Goal: Entertainment & Leisure: Browse casually

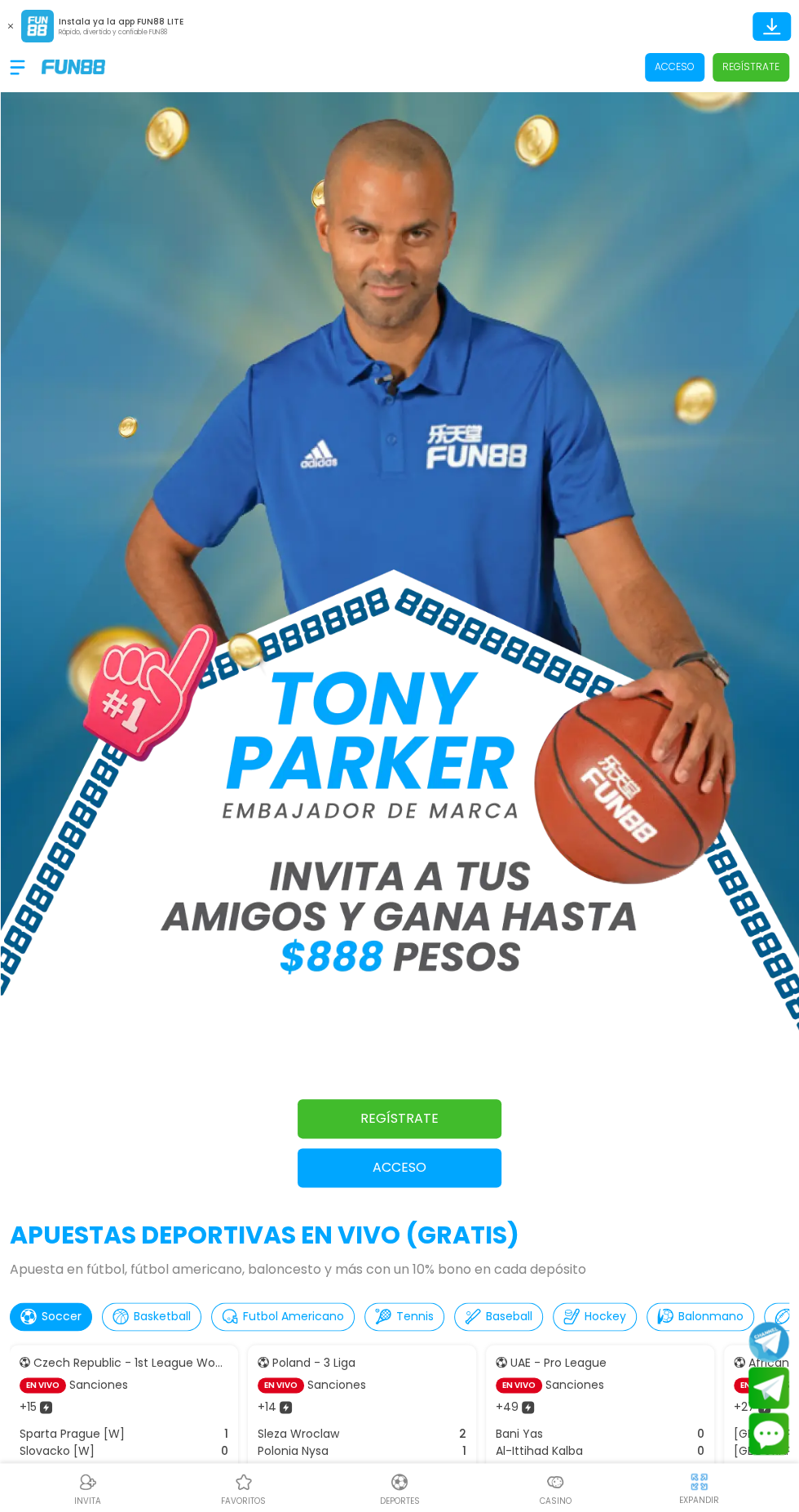
click at [771, 21] on icon at bounding box center [771, 25] width 11 height 13
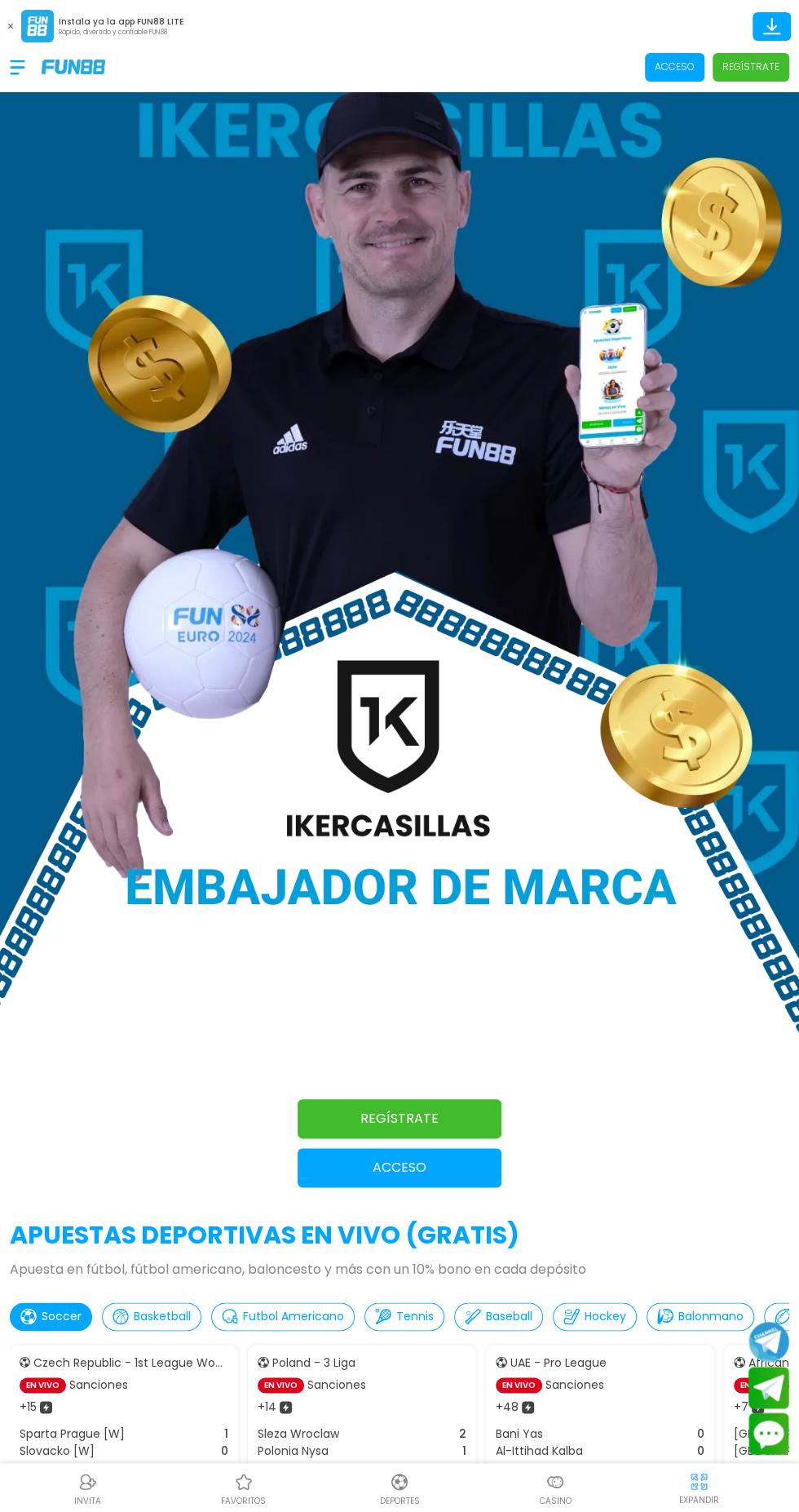
click at [565, 38] on div "Instala ya la app FUN88 LITE Rápido, divertido y confiable FUN88" at bounding box center [399, 21] width 799 height 43
click at [37, 43] on div at bounding box center [25, 67] width 32 height 48
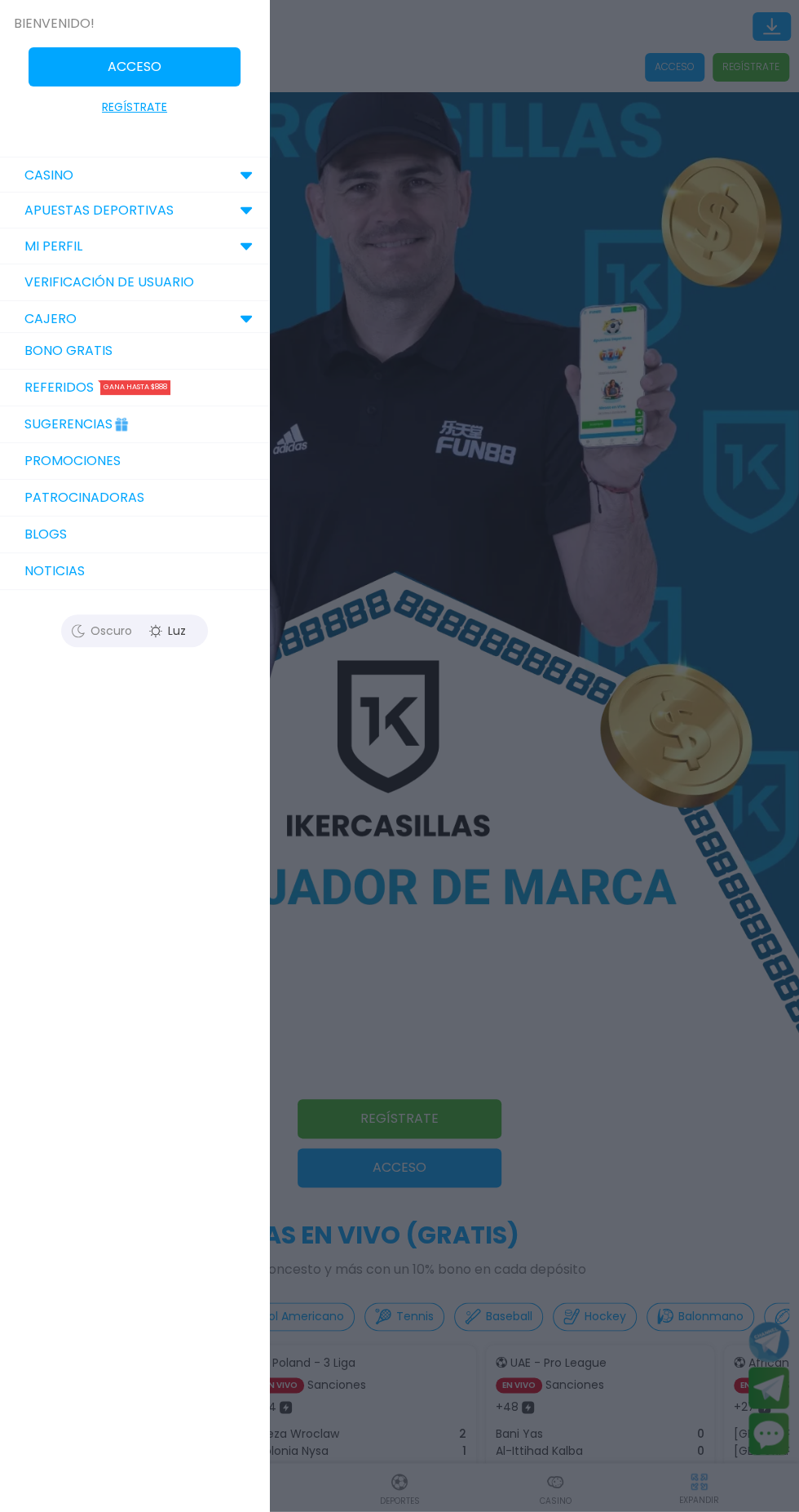
click at [406, 124] on div at bounding box center [399, 756] width 799 height 1512
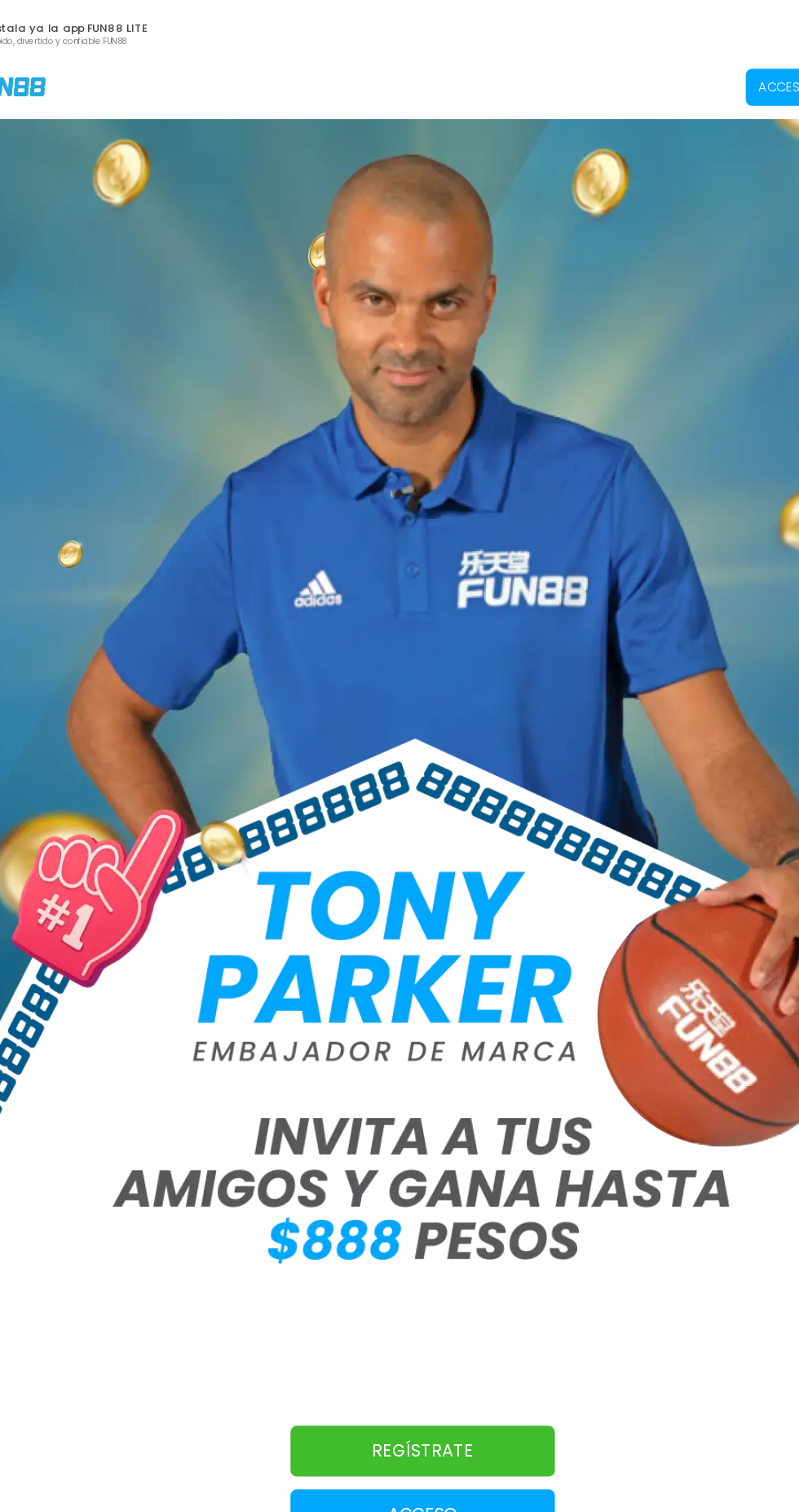
click at [133, 30] on p "Rápido, divertido y confiable FUN88" at bounding box center [121, 33] width 125 height 10
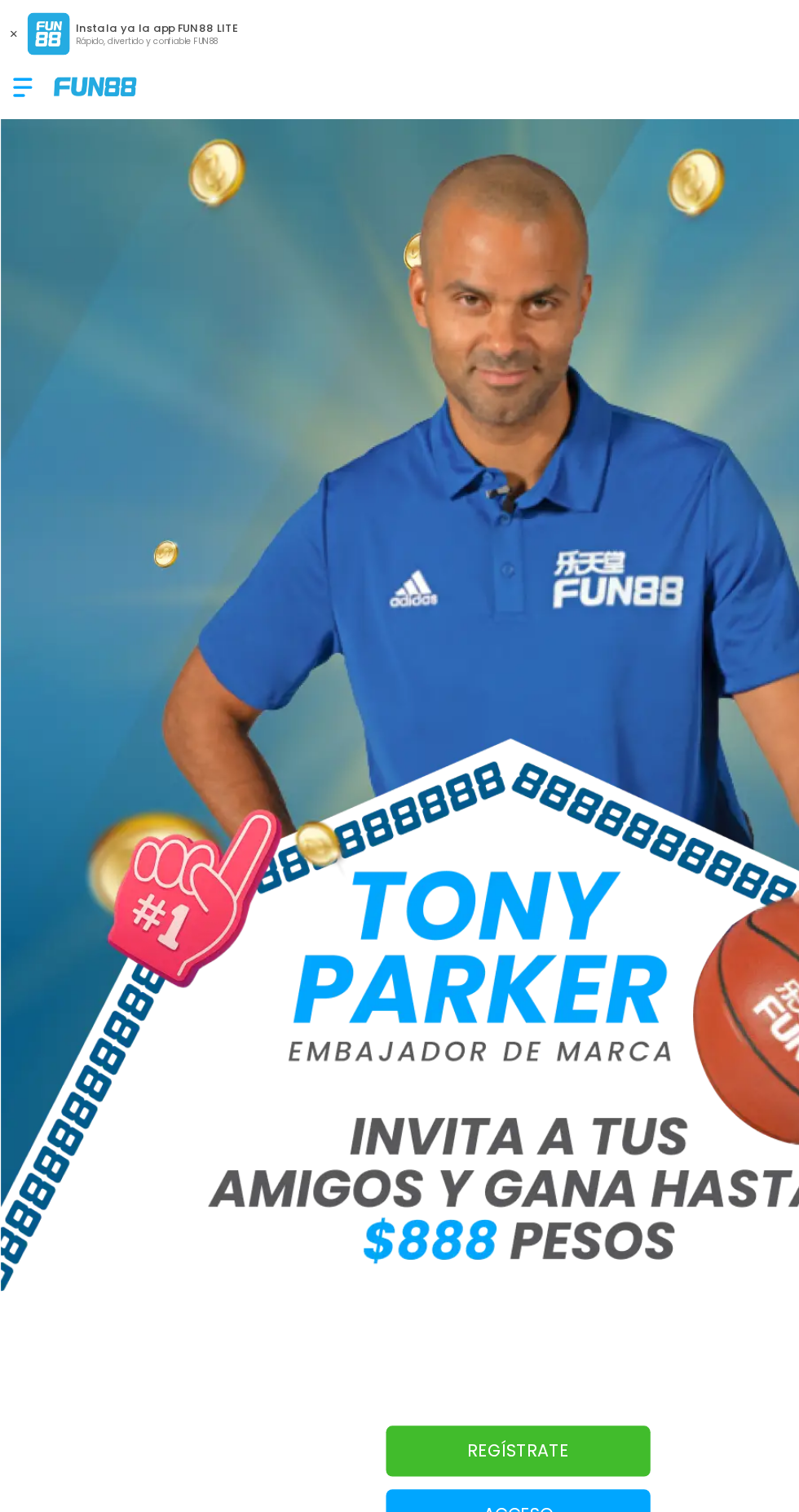
click at [70, 34] on p "Rápido, divertido y confiable FUN88" at bounding box center [121, 33] width 125 height 10
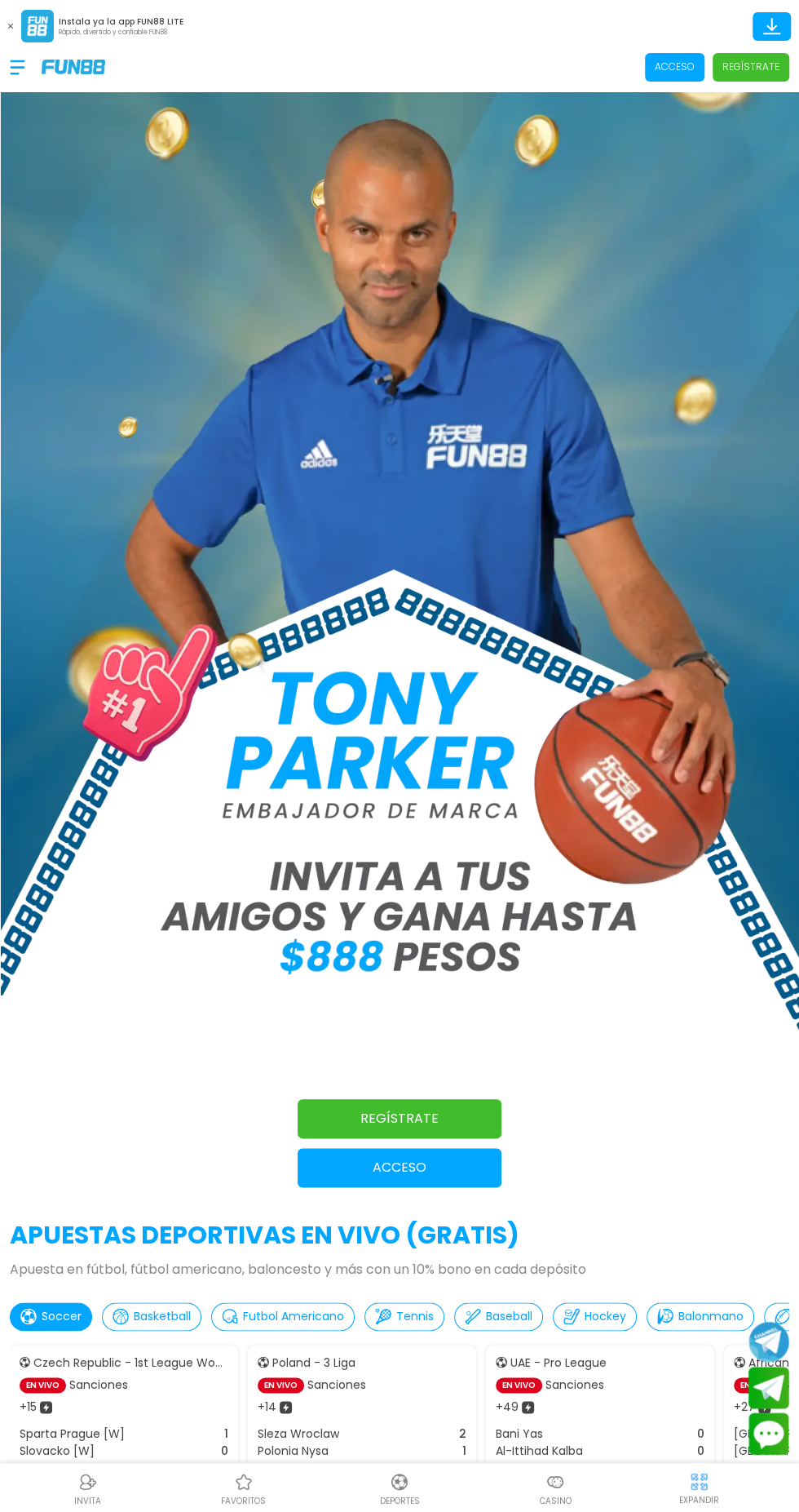
click at [90, 35] on p "Rápido, divertido y confiable FUN88" at bounding box center [121, 33] width 125 height 10
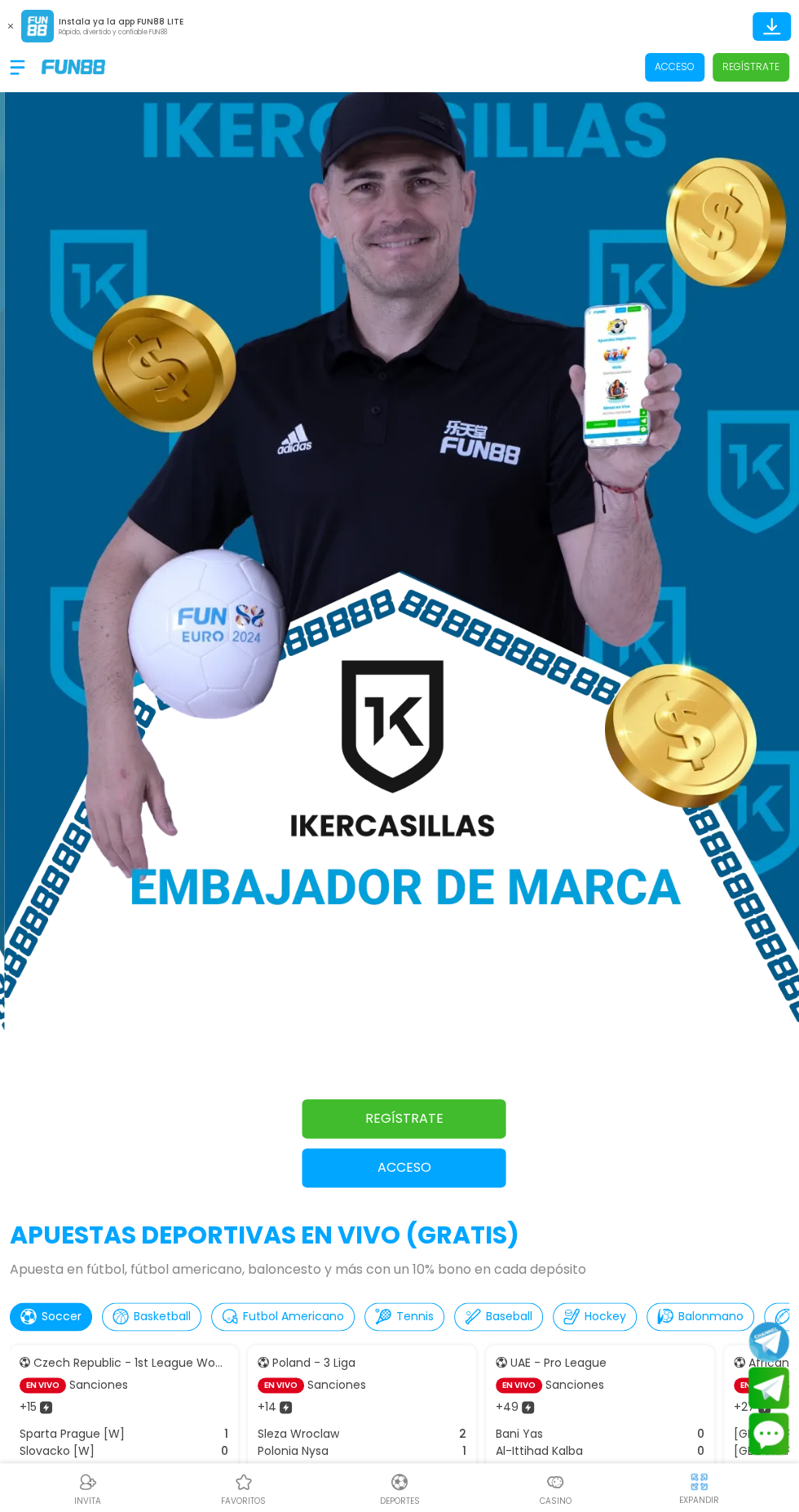
click at [771, 24] on icon at bounding box center [771, 25] width 11 height 13
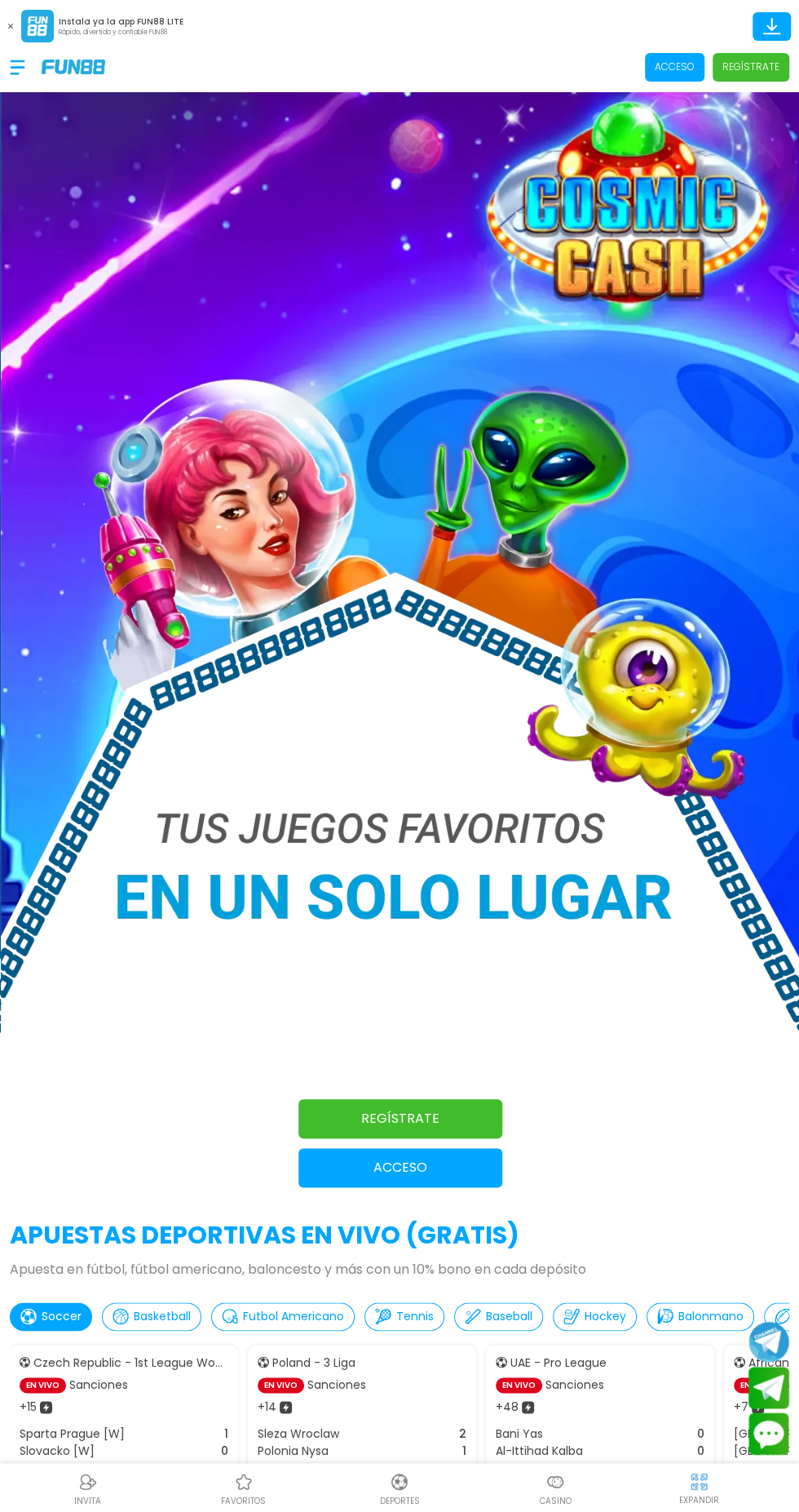
click at [771, 33] on icon at bounding box center [771, 34] width 17 height 2
click at [671, 80] on span "Acceso" at bounding box center [674, 67] width 60 height 29
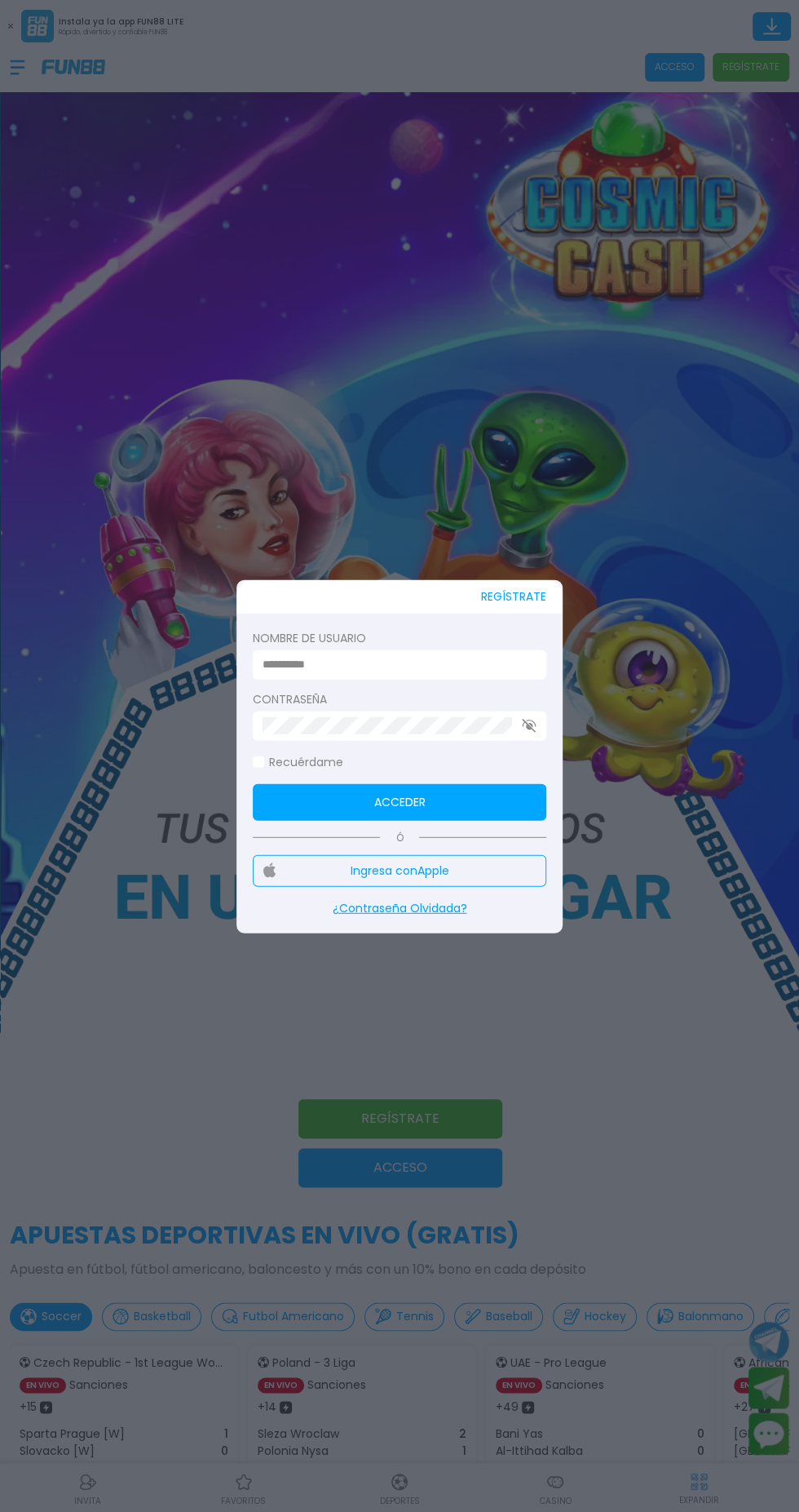
click at [324, 656] on input at bounding box center [394, 664] width 264 height 17
type input "********"
click button "Acceder" at bounding box center [400, 801] width 293 height 37
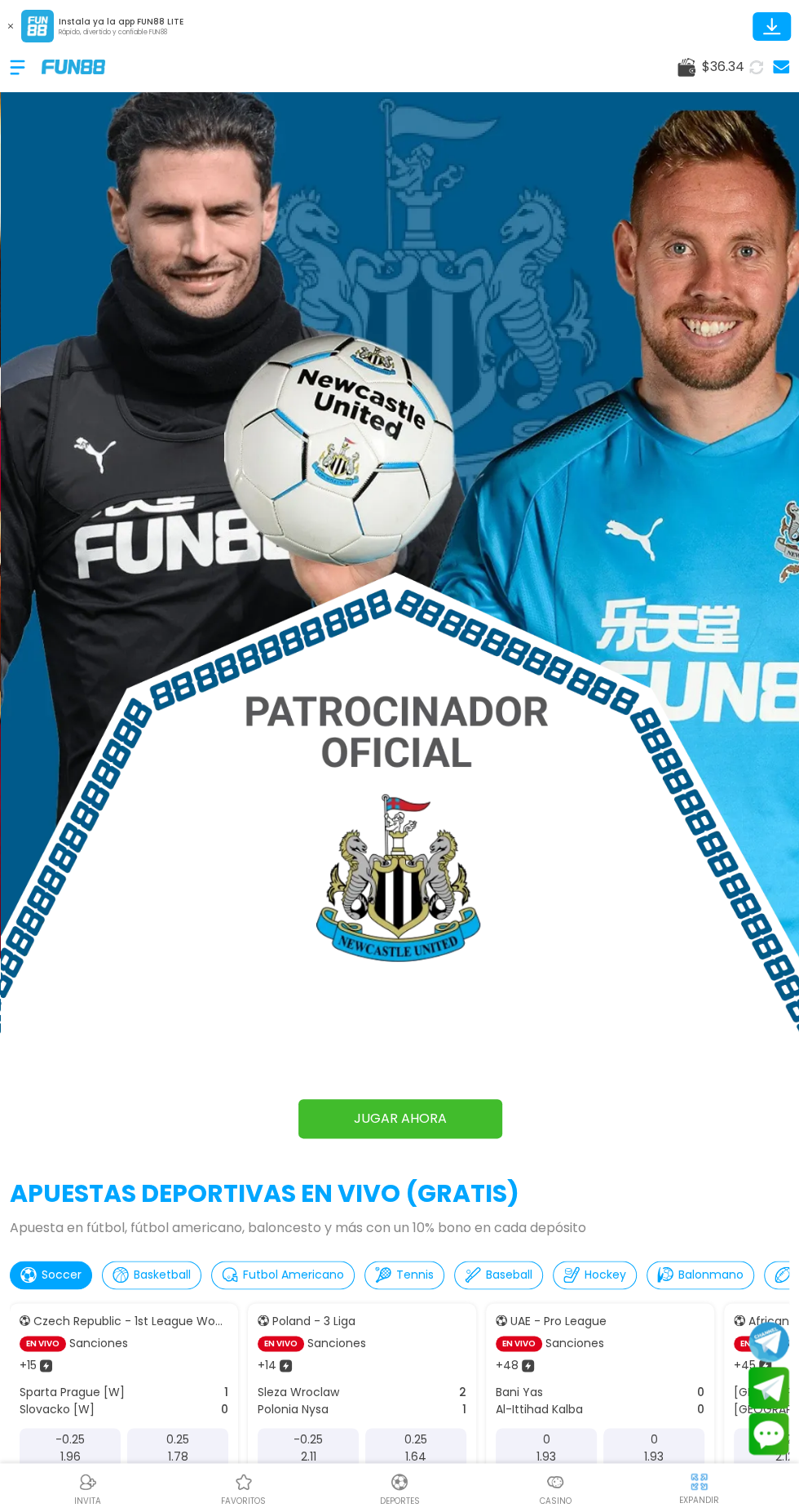
click at [30, 51] on div at bounding box center [25, 67] width 32 height 48
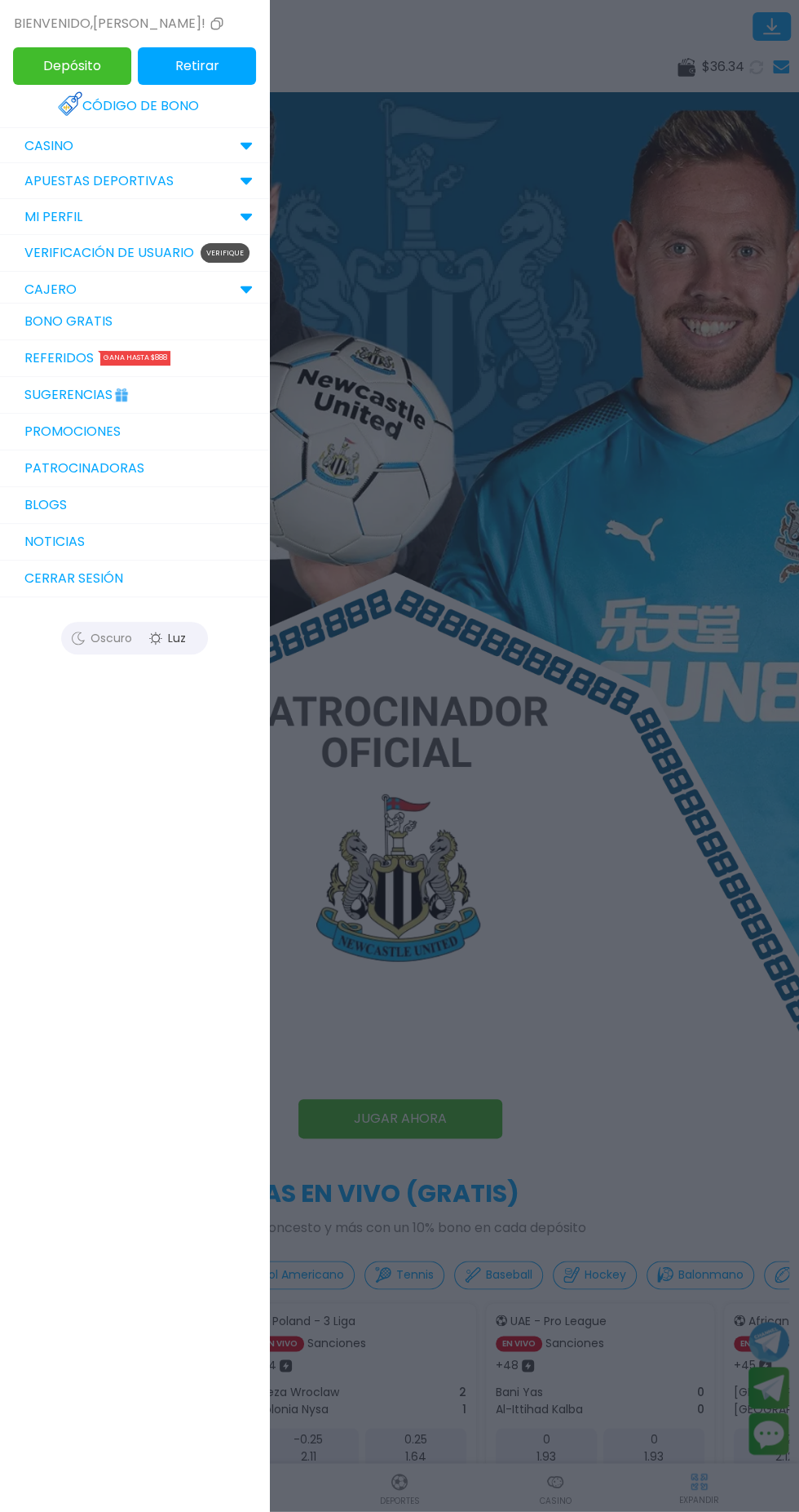
click at [515, 995] on div at bounding box center [399, 756] width 799 height 1512
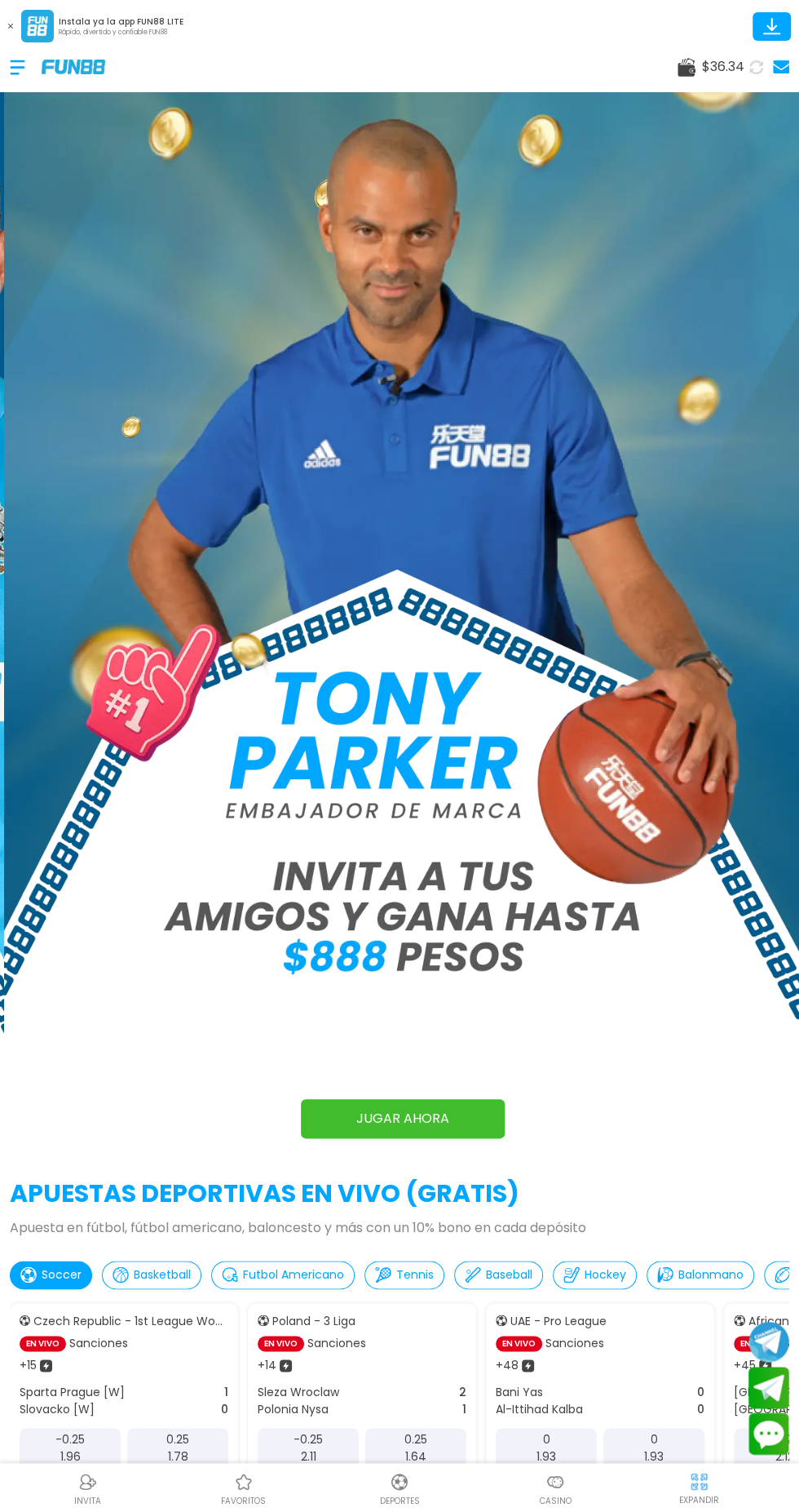
click at [546, 1457] on p "1.93" at bounding box center [547, 1456] width 20 height 17
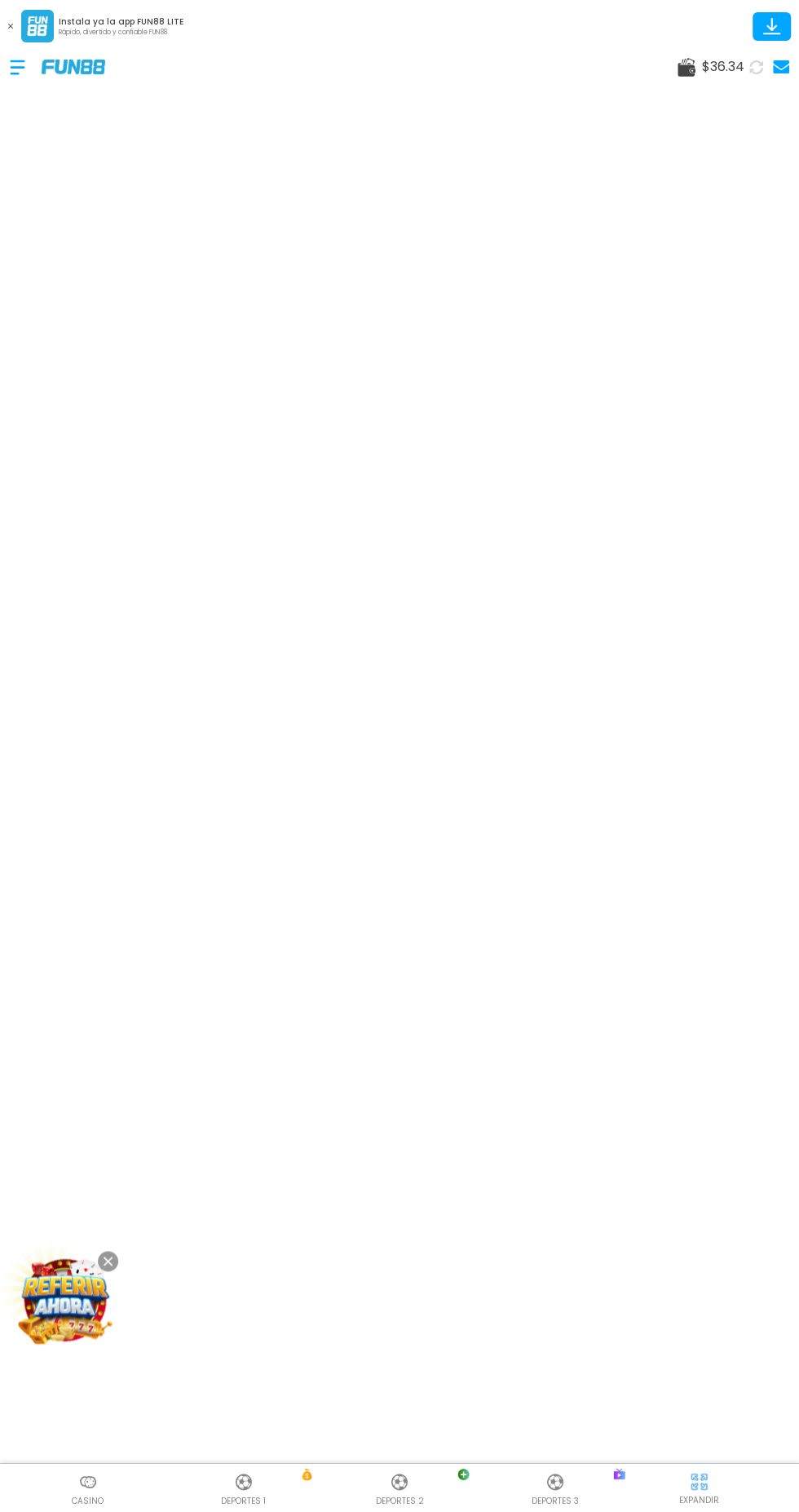
click at [79, 1478] on img at bounding box center [89, 1482] width 20 height 20
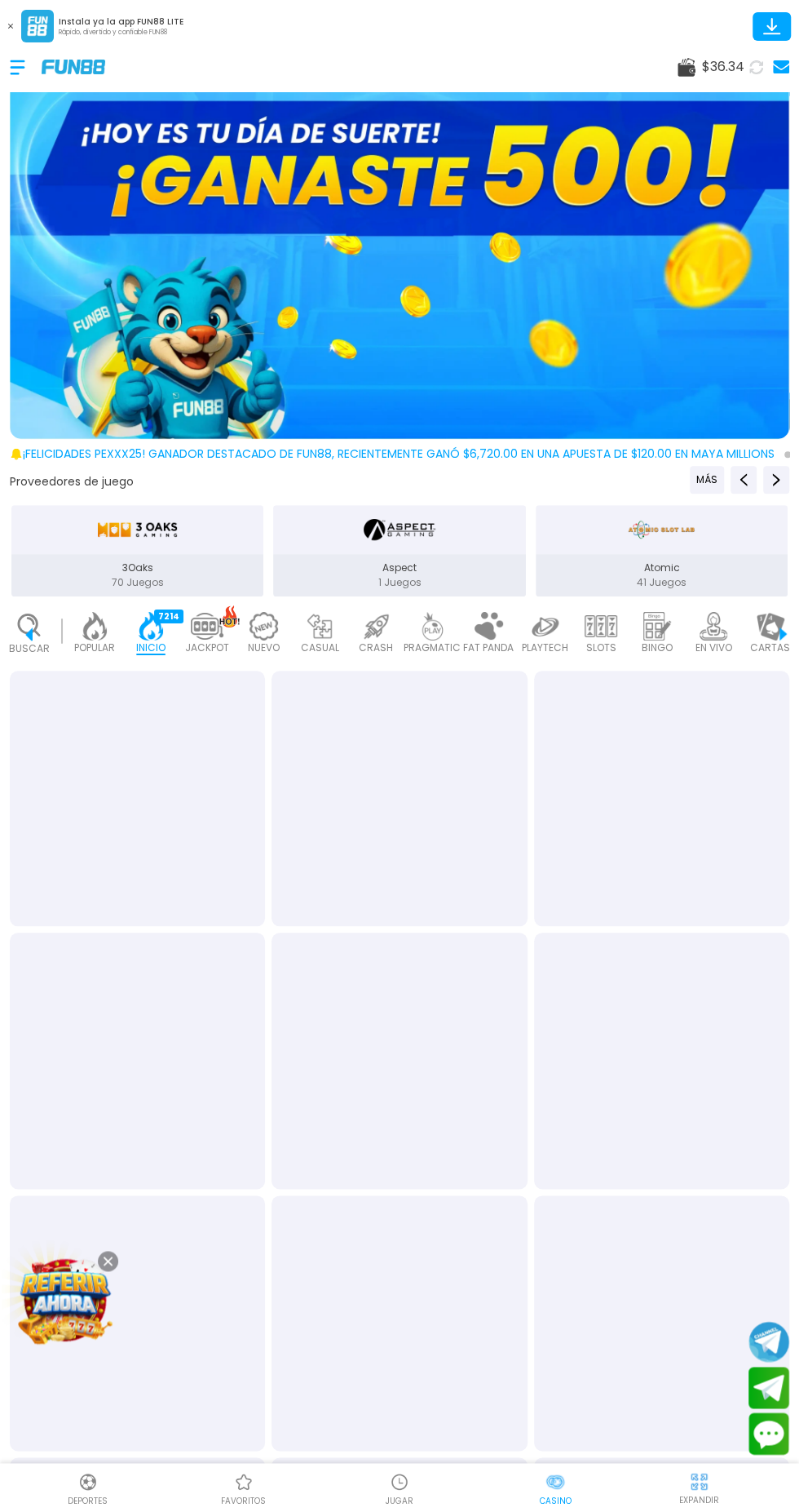
scroll to position [0, 41]
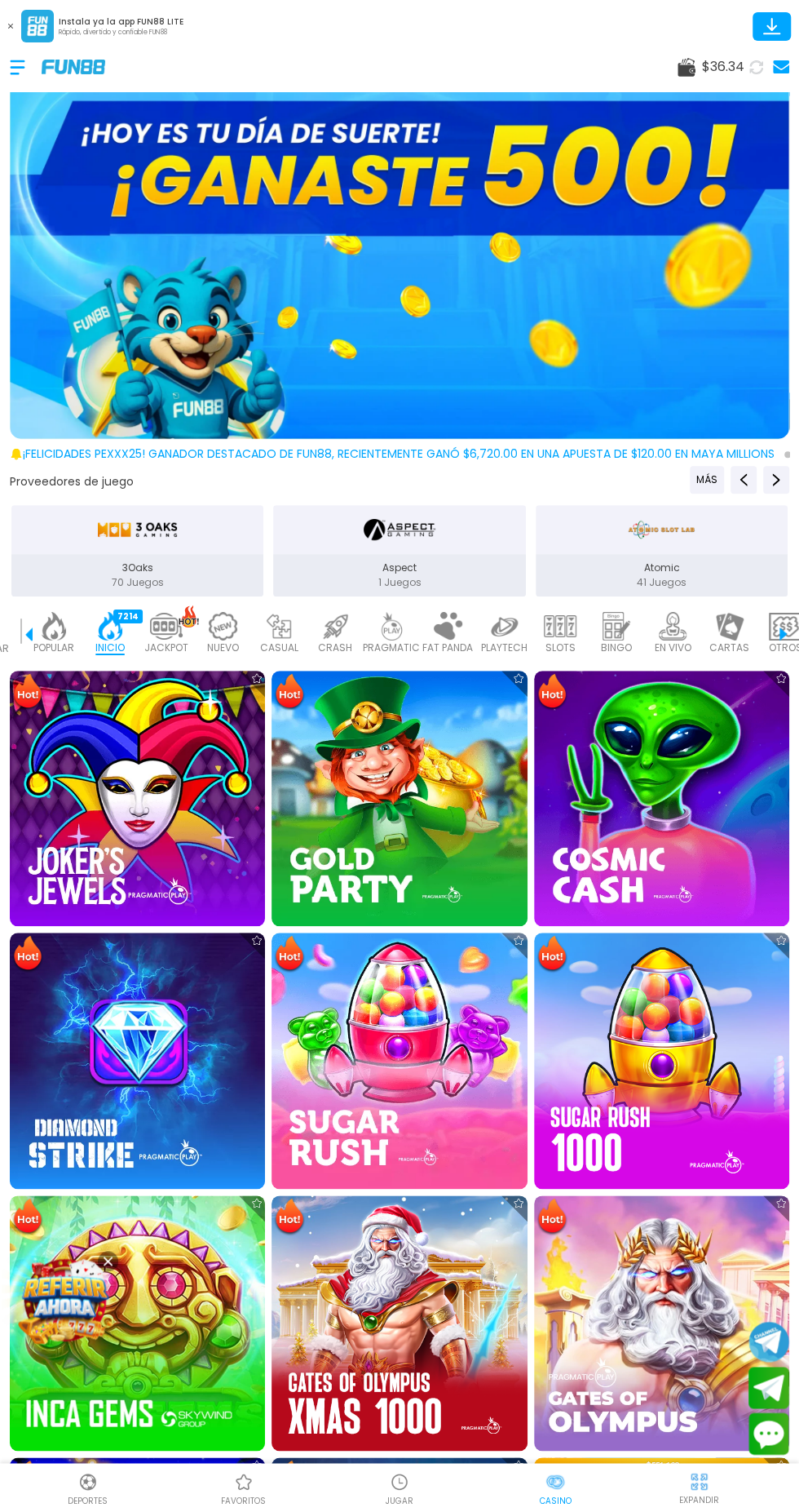
click at [460, 830] on img at bounding box center [398, 798] width 255 height 255
